Goal: Information Seeking & Learning: Find specific fact

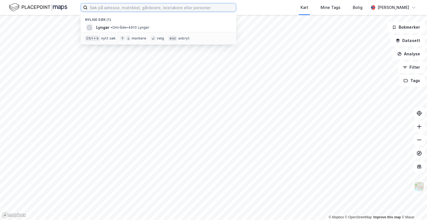
click at [125, 8] on input at bounding box center [162, 7] width 148 height 8
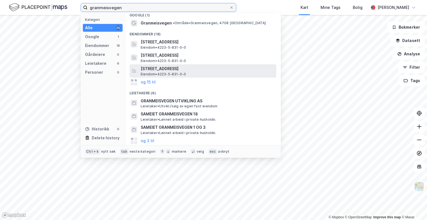
scroll to position [4, 0]
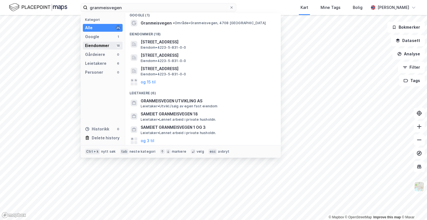
click at [113, 48] on div "Eiendommer 18" at bounding box center [103, 46] width 40 height 8
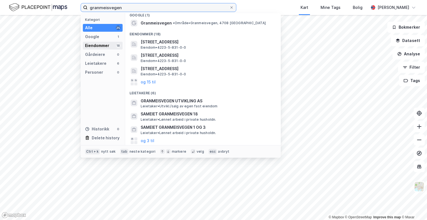
scroll to position [0, 0]
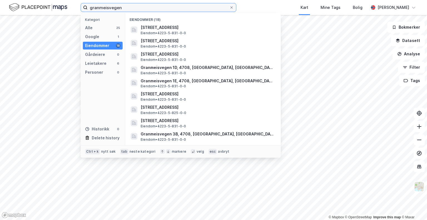
click at [116, 8] on input "granmeisvegen" at bounding box center [159, 7] width 142 height 8
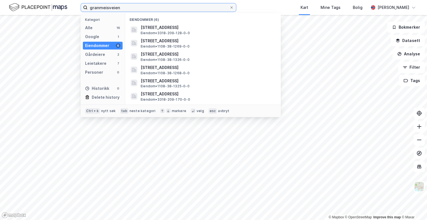
drag, startPoint x: 143, startPoint y: 8, endPoint x: 88, endPoint y: 10, distance: 55.1
click at [88, 10] on input "granmeisveien" at bounding box center [159, 7] width 142 height 8
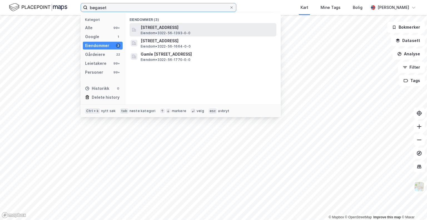
type input "bøgaset"
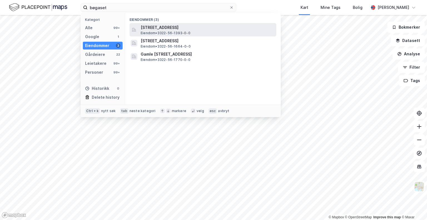
click at [153, 34] on span "Eiendom • 3322-56-1393-0-0" at bounding box center [166, 33] width 50 height 4
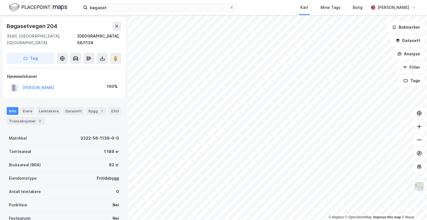
drag, startPoint x: 66, startPoint y: 82, endPoint x: 22, endPoint y: 83, distance: 44.2
click at [22, 83] on div "[PERSON_NAME] 100%" at bounding box center [64, 87] width 114 height 11
drag, startPoint x: 70, startPoint y: 82, endPoint x: 23, endPoint y: 81, distance: 47.8
click at [23, 82] on div "[PERSON_NAME]-KRISTIAN 100%" at bounding box center [64, 87] width 114 height 11
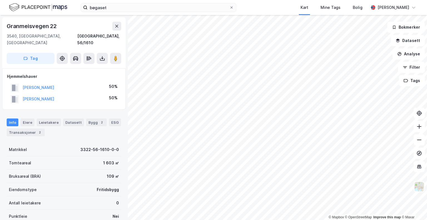
drag, startPoint x: 72, startPoint y: 81, endPoint x: 3, endPoint y: 76, distance: 69.9
click at [3, 76] on div "Hjemmelshaver [PERSON_NAME] 50% [PERSON_NAME] MAYOOR 50%" at bounding box center [63, 88] width 123 height 41
